Goal: Task Accomplishment & Management: Manage account settings

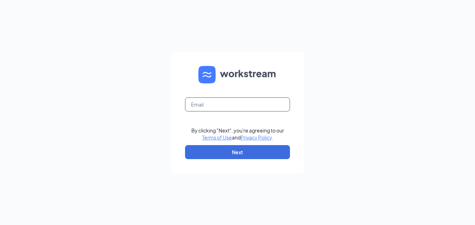
click at [207, 106] on input "text" at bounding box center [237, 104] width 105 height 14
type input "g"
type input "[EMAIL_ADDRESS][DOMAIN_NAME]"
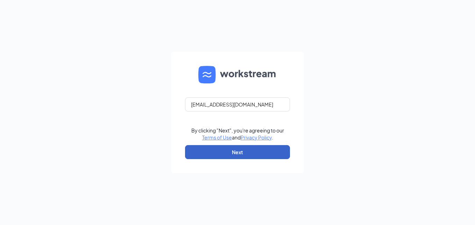
click at [230, 153] on button "Next" at bounding box center [237, 152] width 105 height 14
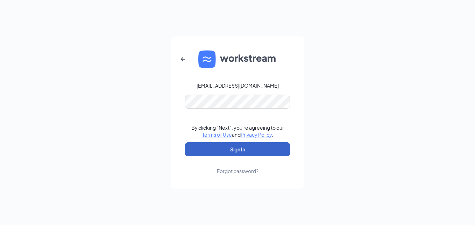
click at [214, 152] on button "Sign In" at bounding box center [237, 149] width 105 height 14
click at [227, 146] on button "Sign In" at bounding box center [237, 149] width 105 height 14
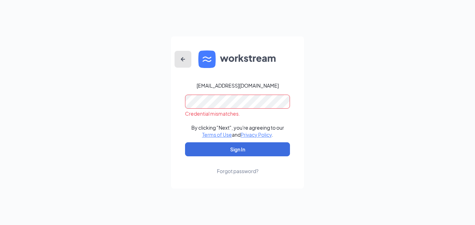
click at [184, 59] on icon "ArrowLeftNew" at bounding box center [183, 59] width 4 height 4
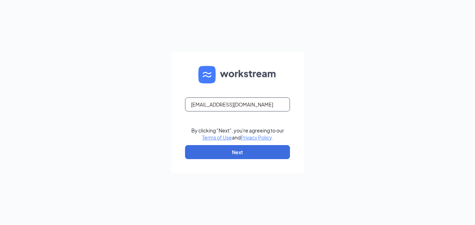
click at [256, 105] on input "[EMAIL_ADDRESS][DOMAIN_NAME]" at bounding box center [237, 104] width 105 height 14
type input "[EMAIL_ADDRESS][DOMAIN_NAME]"
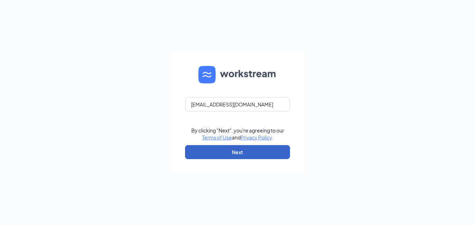
click at [231, 153] on button "Next" at bounding box center [237, 152] width 105 height 14
